Goal: Transaction & Acquisition: Purchase product/service

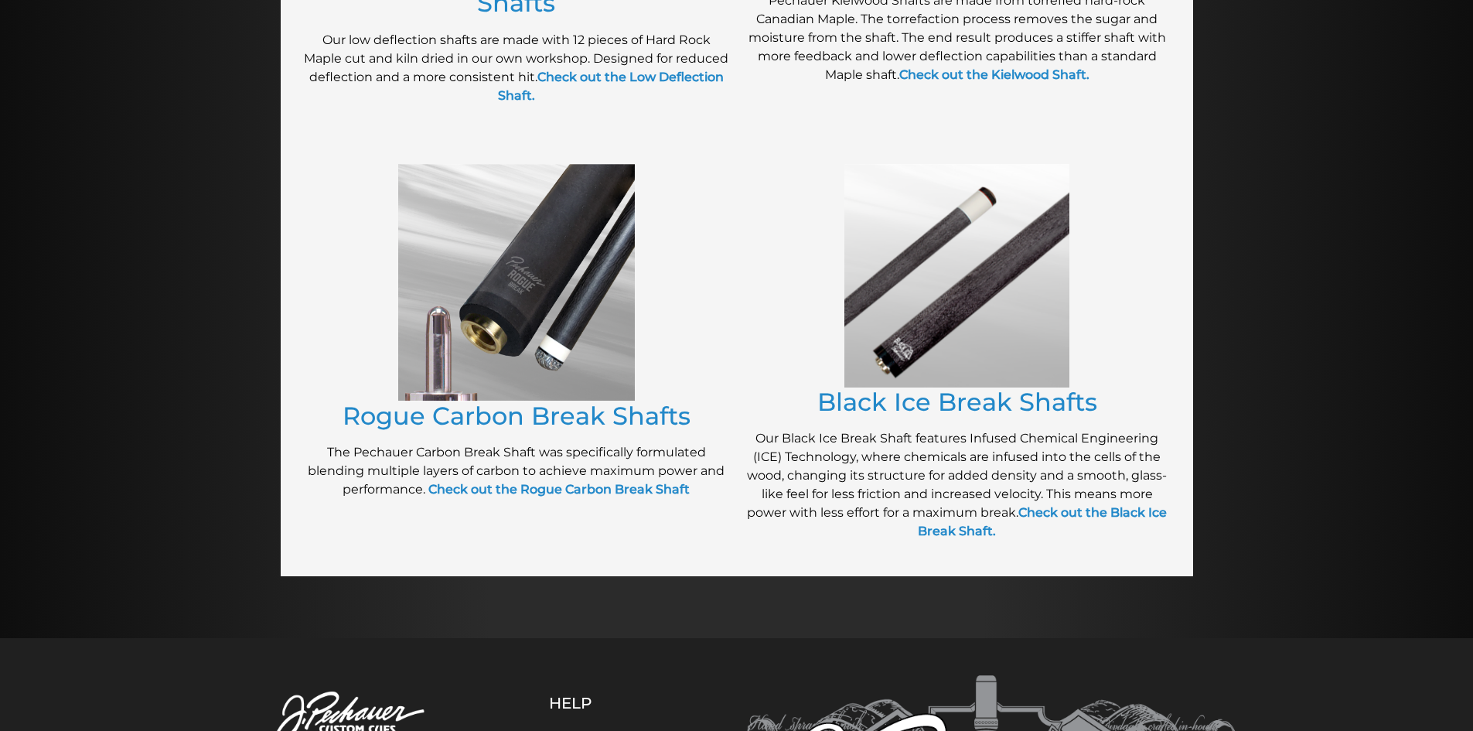
scroll to position [1064, 0]
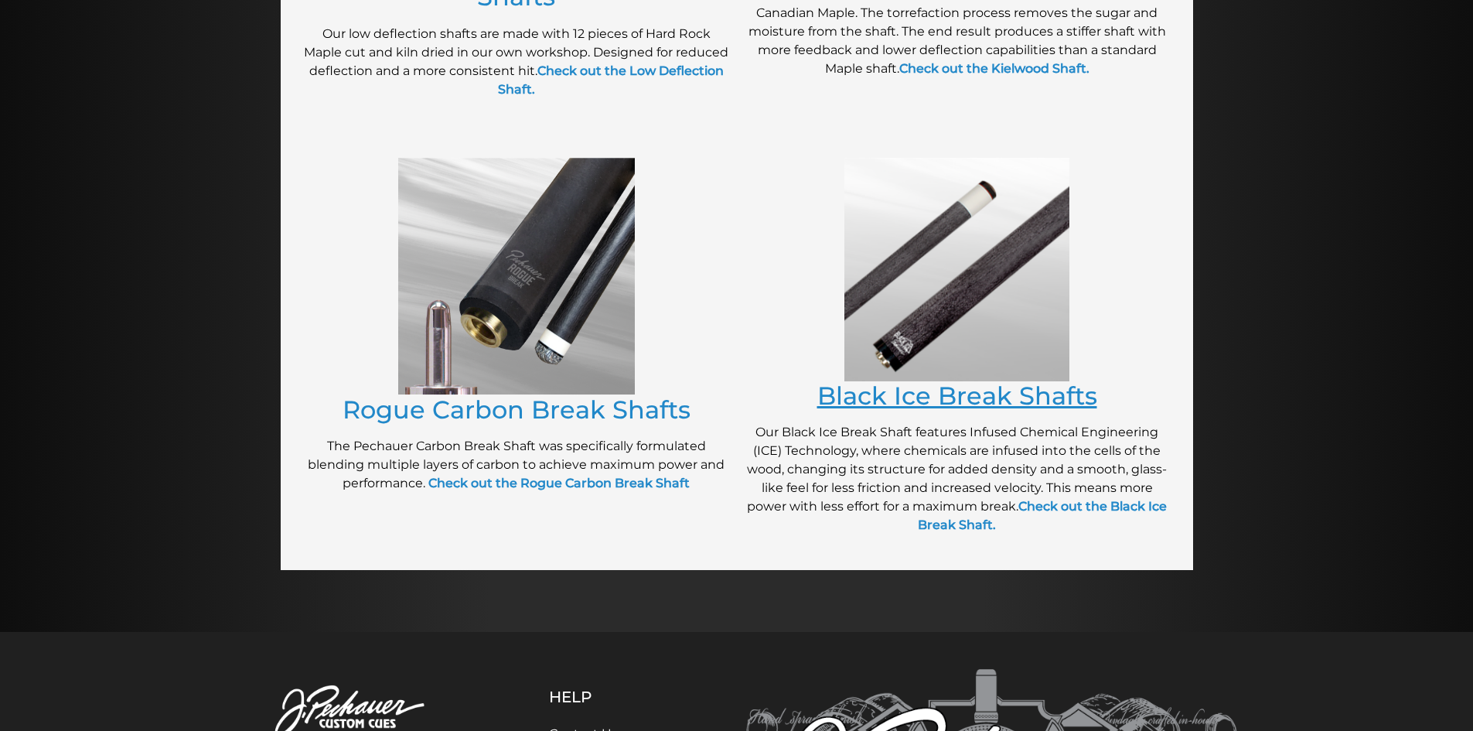
click at [940, 389] on link "Black Ice Break Shafts" at bounding box center [957, 395] width 280 height 30
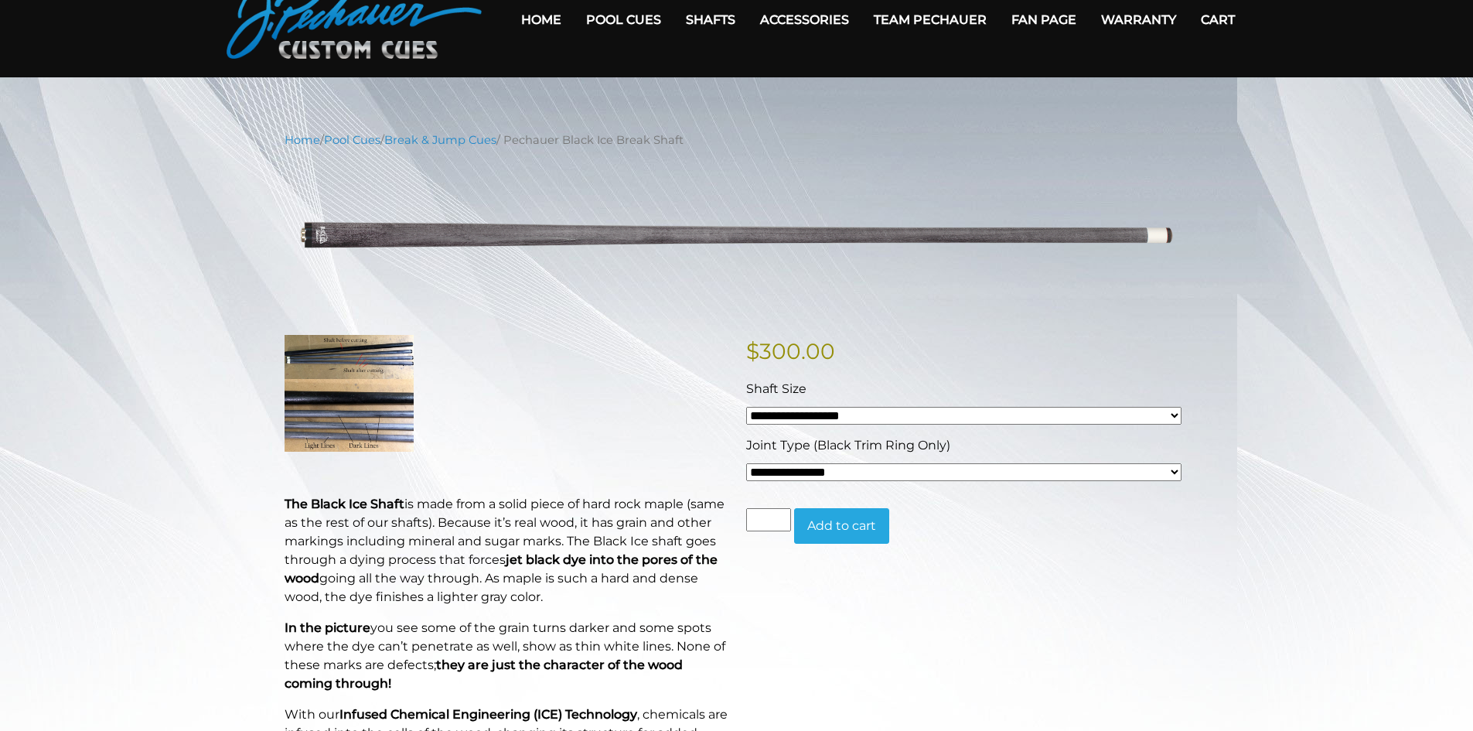
scroll to position [77, 0]
click at [1176, 472] on select "**********" at bounding box center [963, 471] width 435 height 18
